Goal: Task Accomplishment & Management: Use online tool/utility

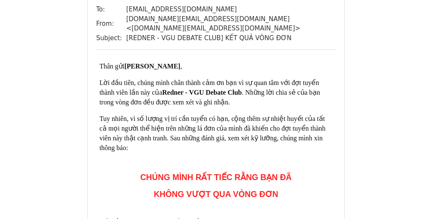
scroll to position [1639, 0]
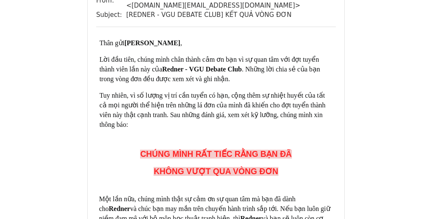
scroll to position [111, 0]
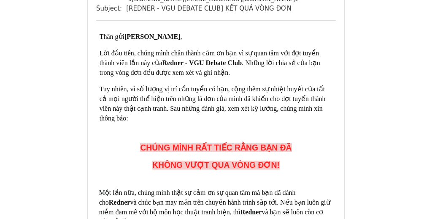
scroll to position [172, 0]
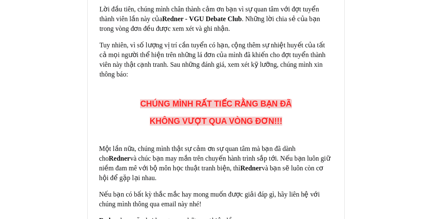
scroll to position [157, 0]
